Goal: Navigation & Orientation: Find specific page/section

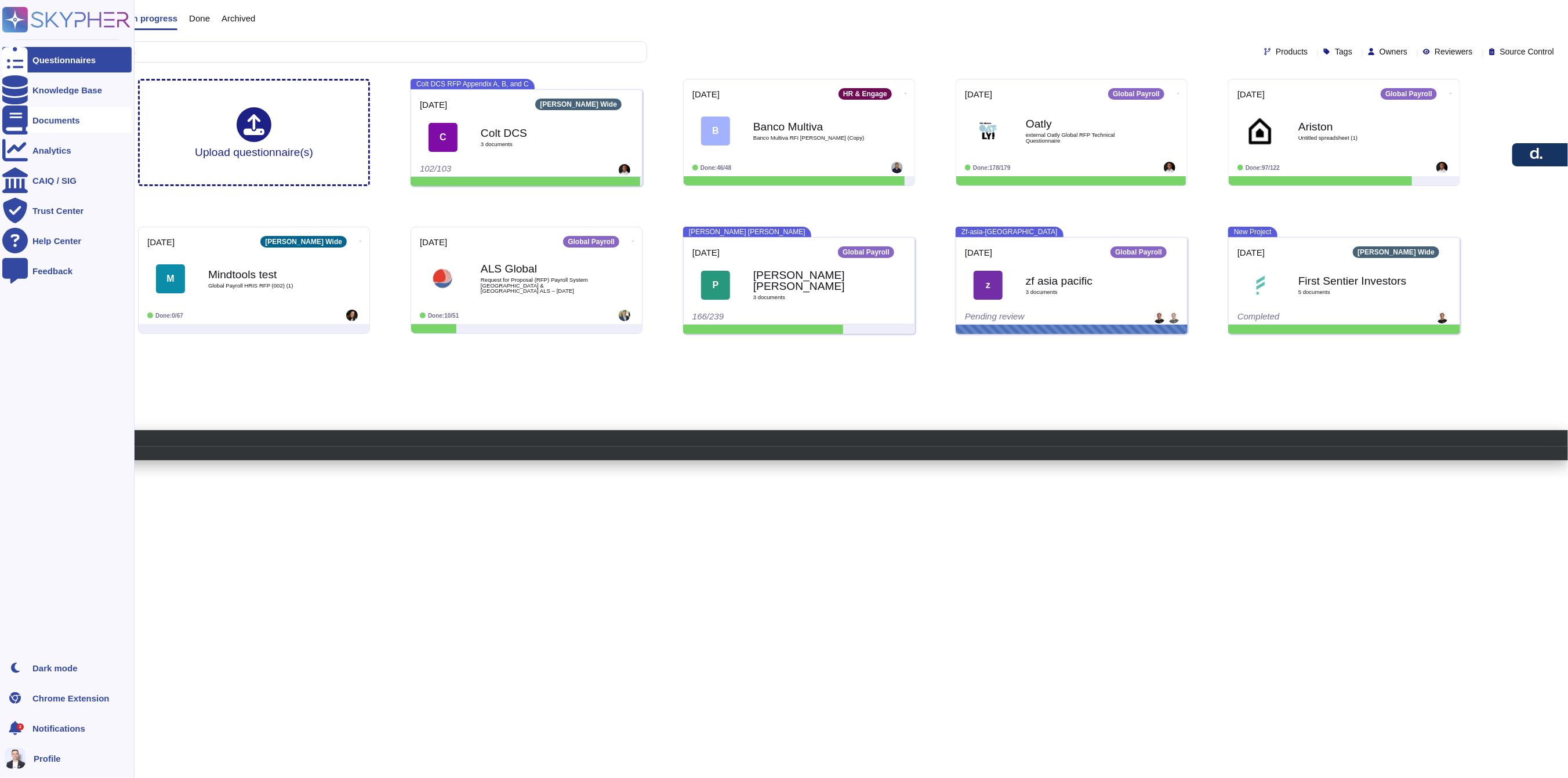
click at [46, 110] on div "Documents" at bounding box center [66, 120] width 130 height 25
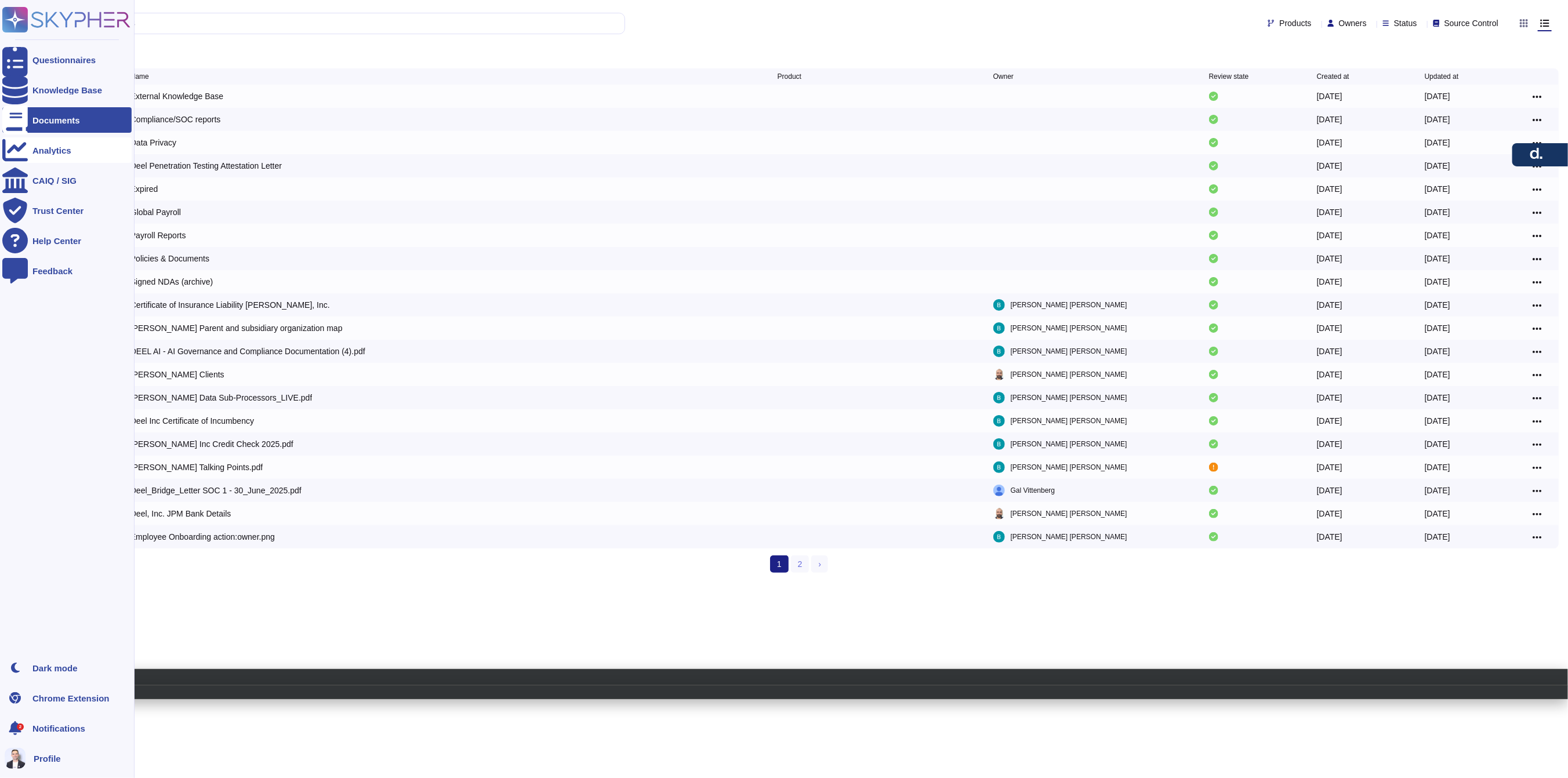
click at [30, 149] on div "Analytics" at bounding box center [66, 150] width 130 height 25
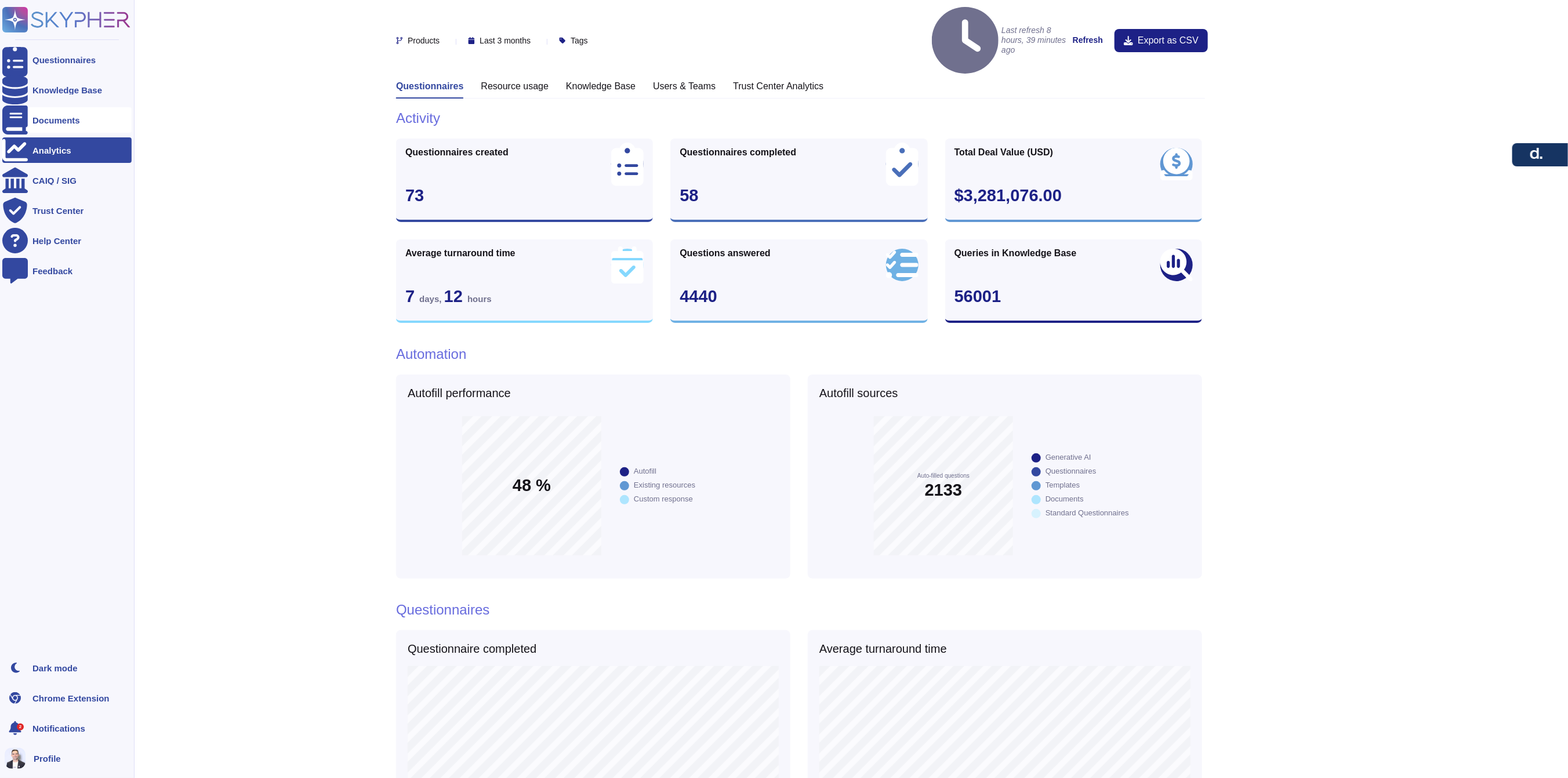
click at [72, 113] on div "Documents" at bounding box center [66, 120] width 130 height 25
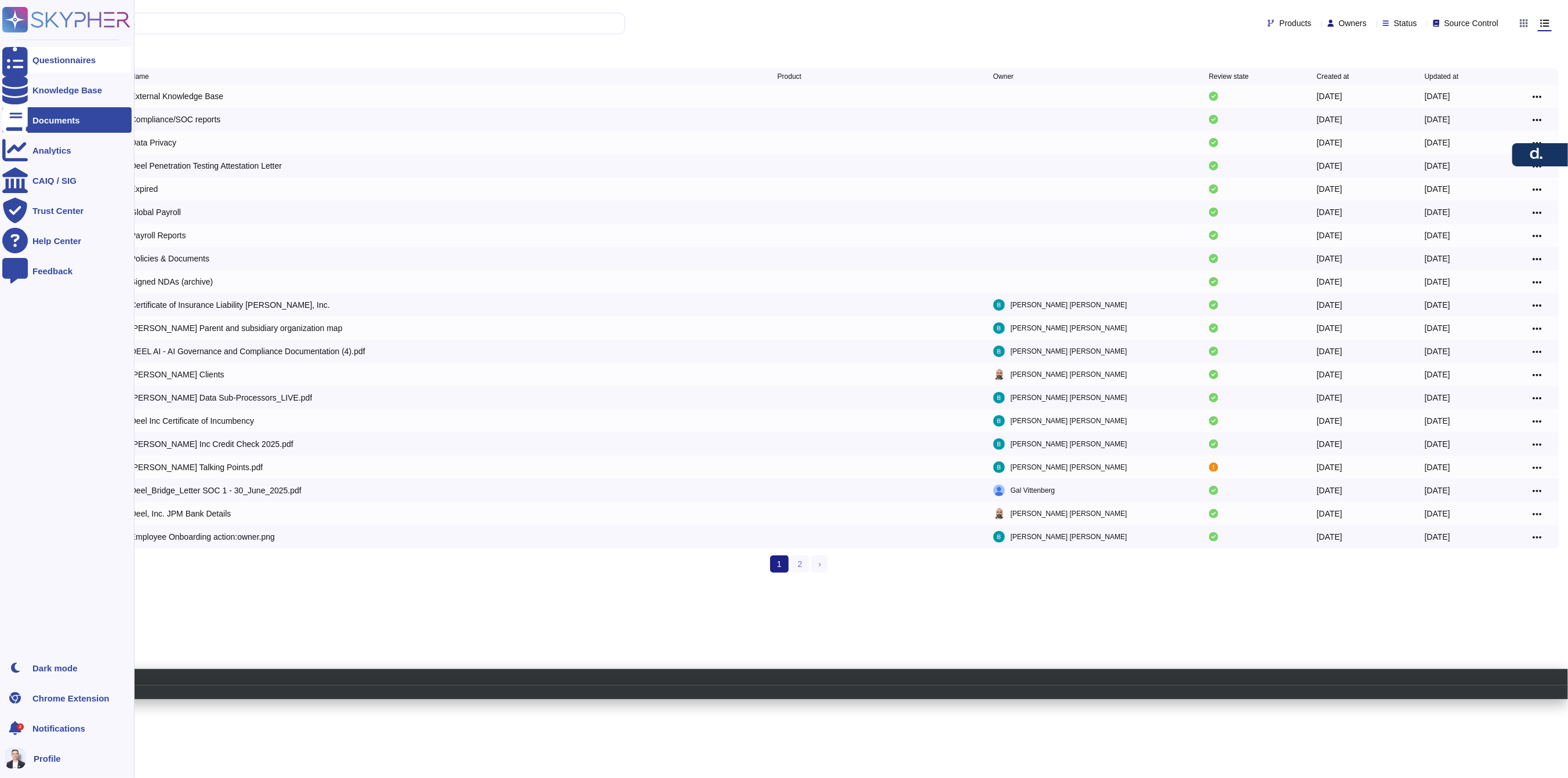
click at [76, 52] on div "Questionnaires" at bounding box center [66, 60] width 130 height 25
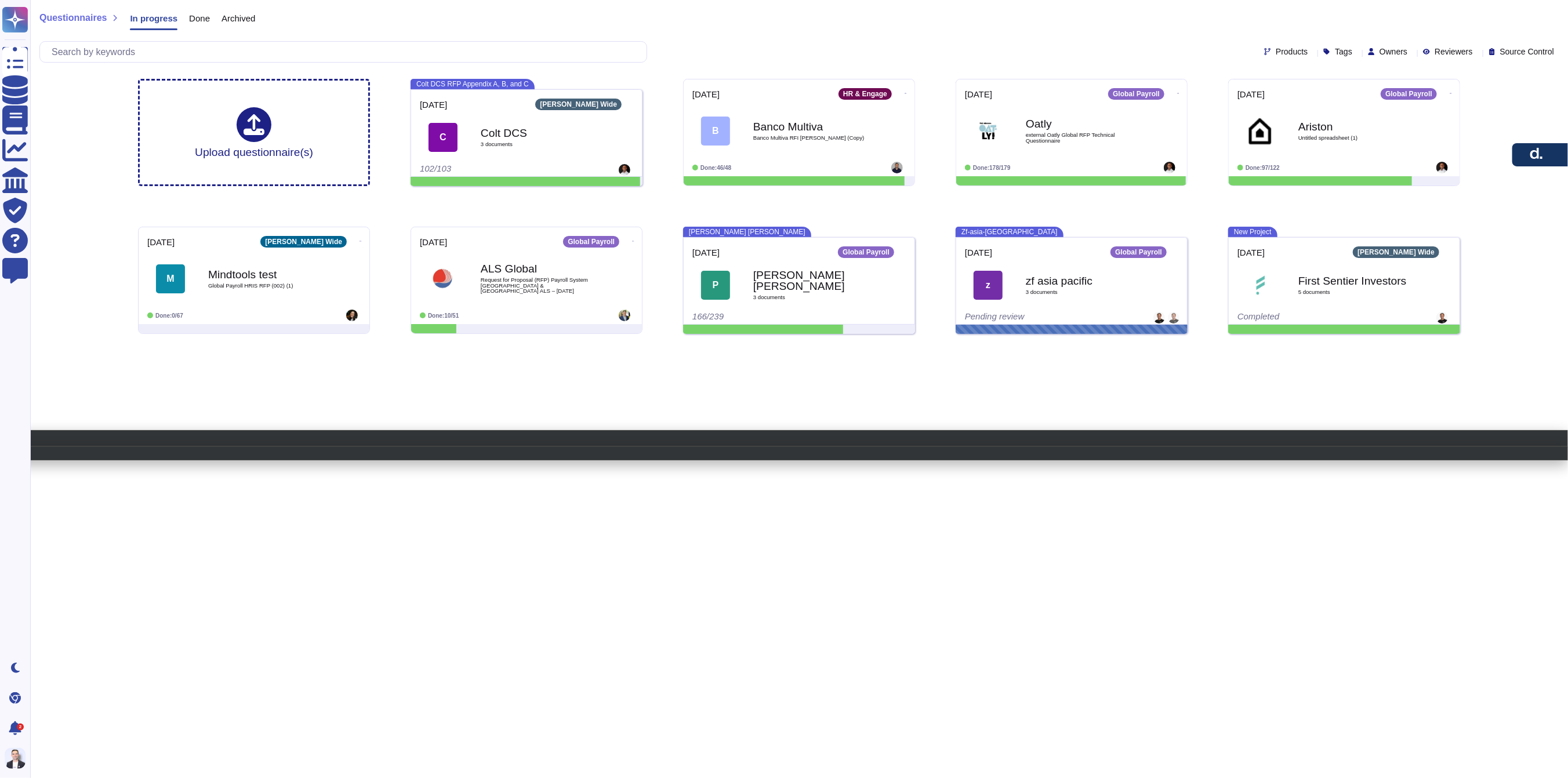
click at [210, 15] on span "Done" at bounding box center [199, 18] width 21 height 9
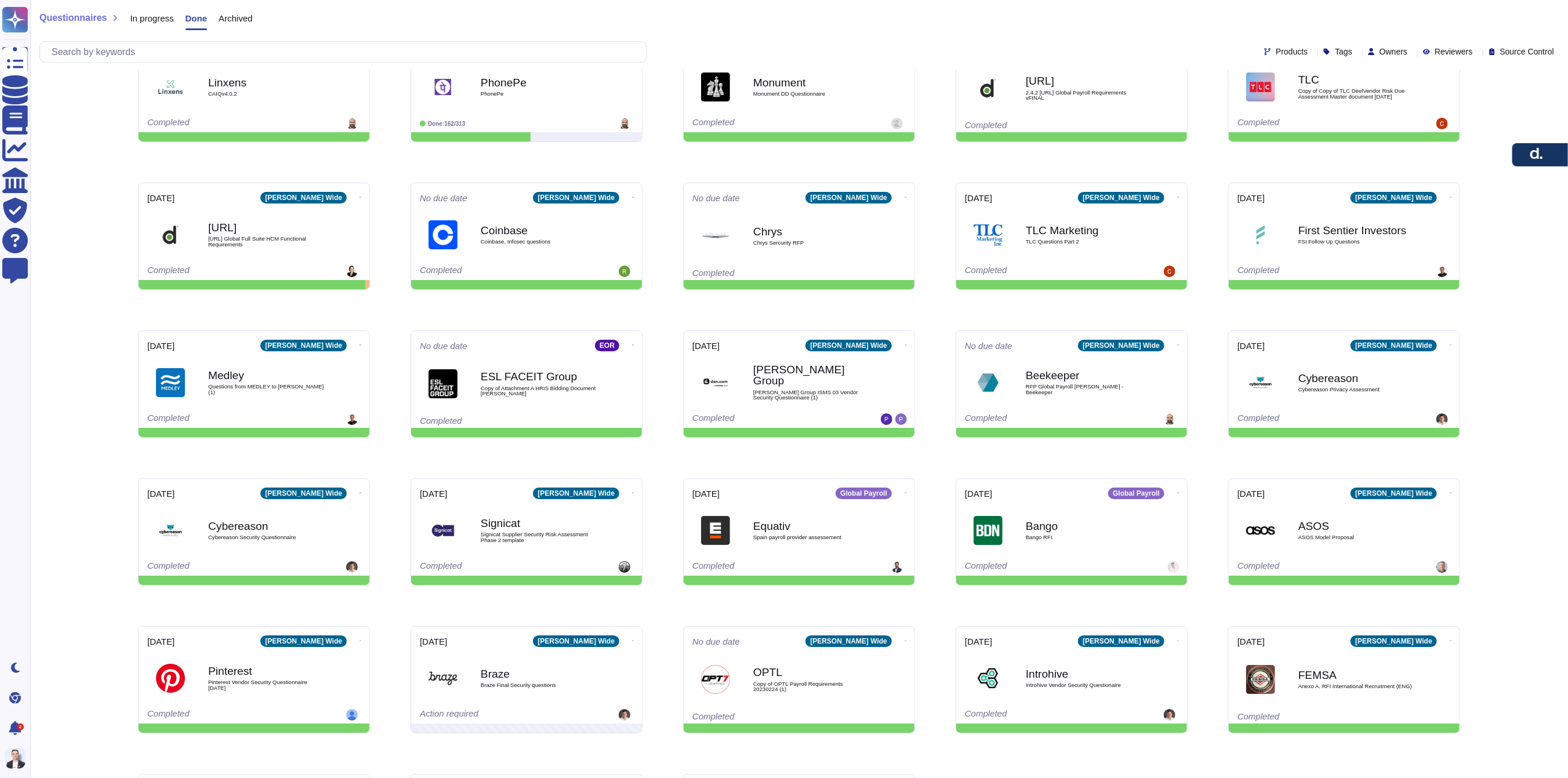
scroll to position [6813, 0]
